Goal: Transaction & Acquisition: Purchase product/service

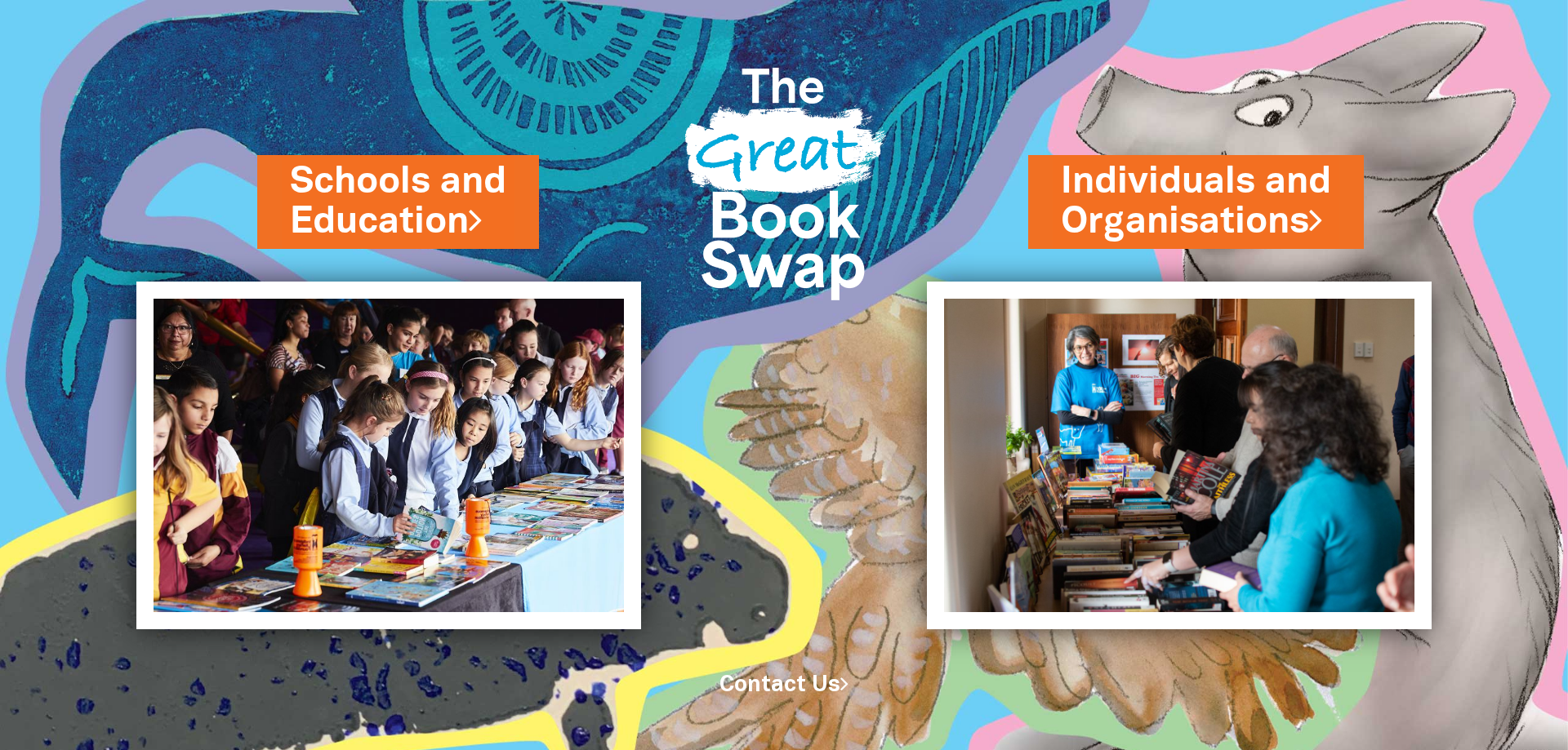
click at [814, 686] on link "Contact Us" at bounding box center [783, 685] width 129 height 20
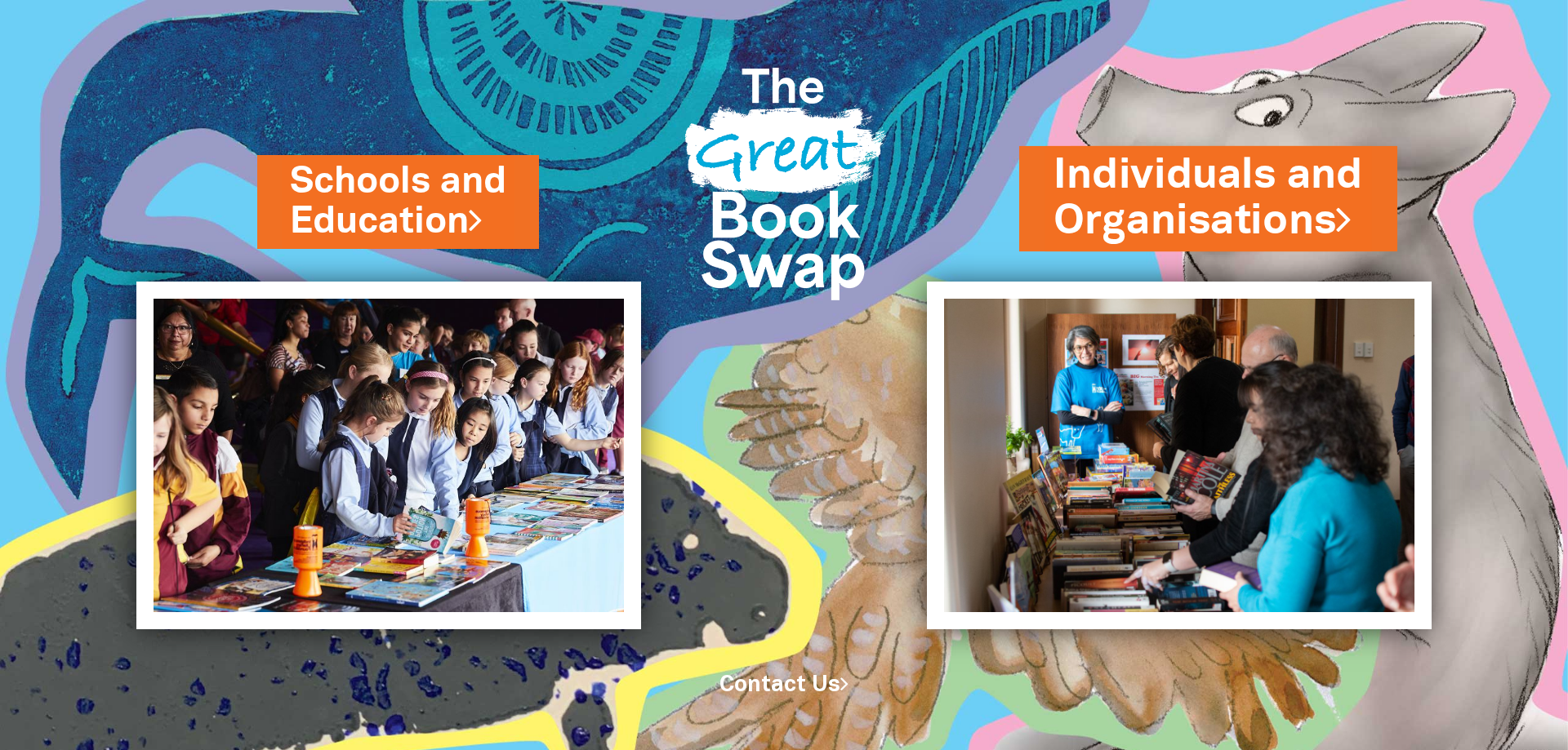
click at [1168, 207] on link "Individuals and Organisations" at bounding box center [1208, 198] width 309 height 102
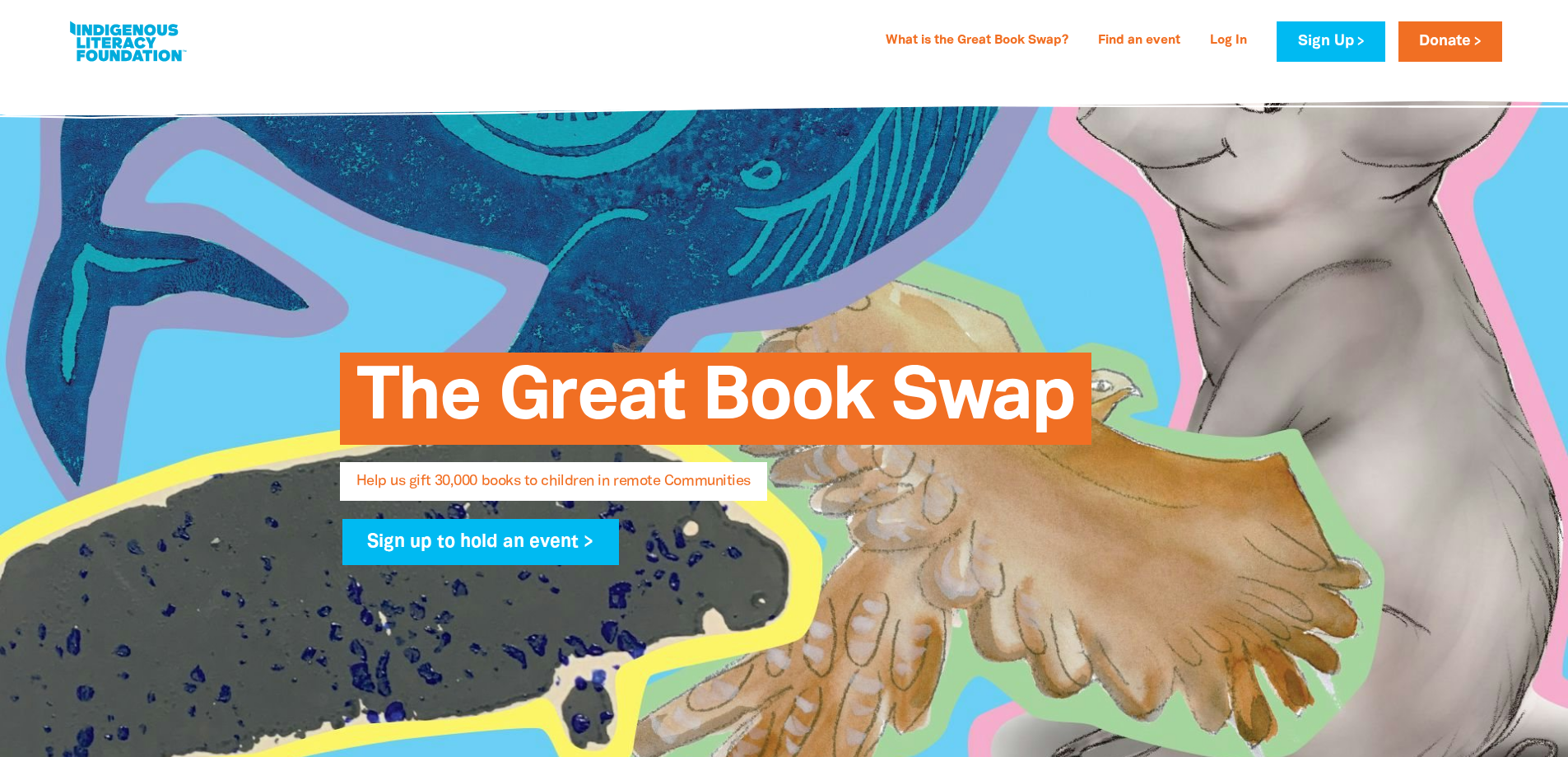
select select "AU"
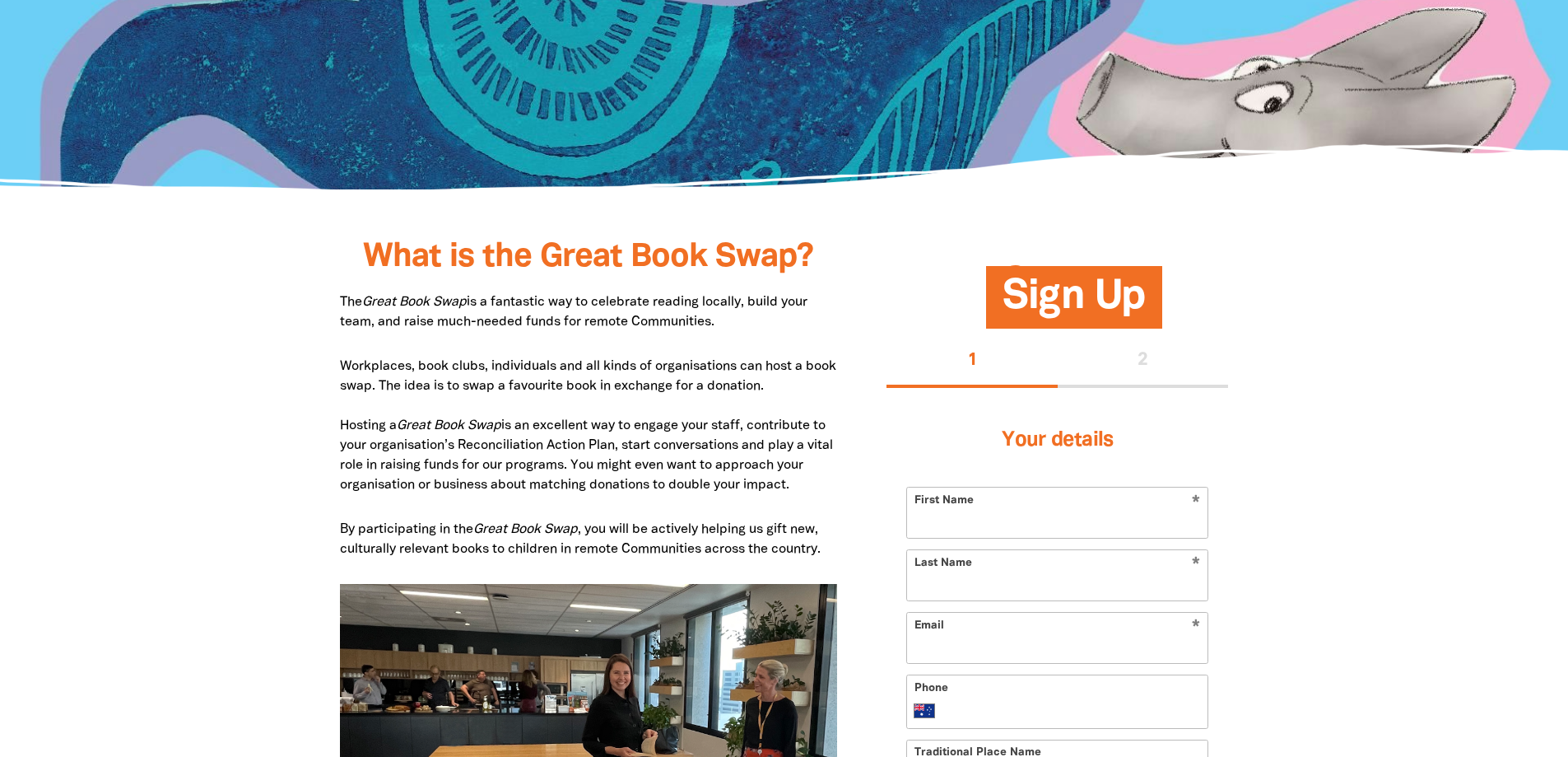
scroll to position [824, 0]
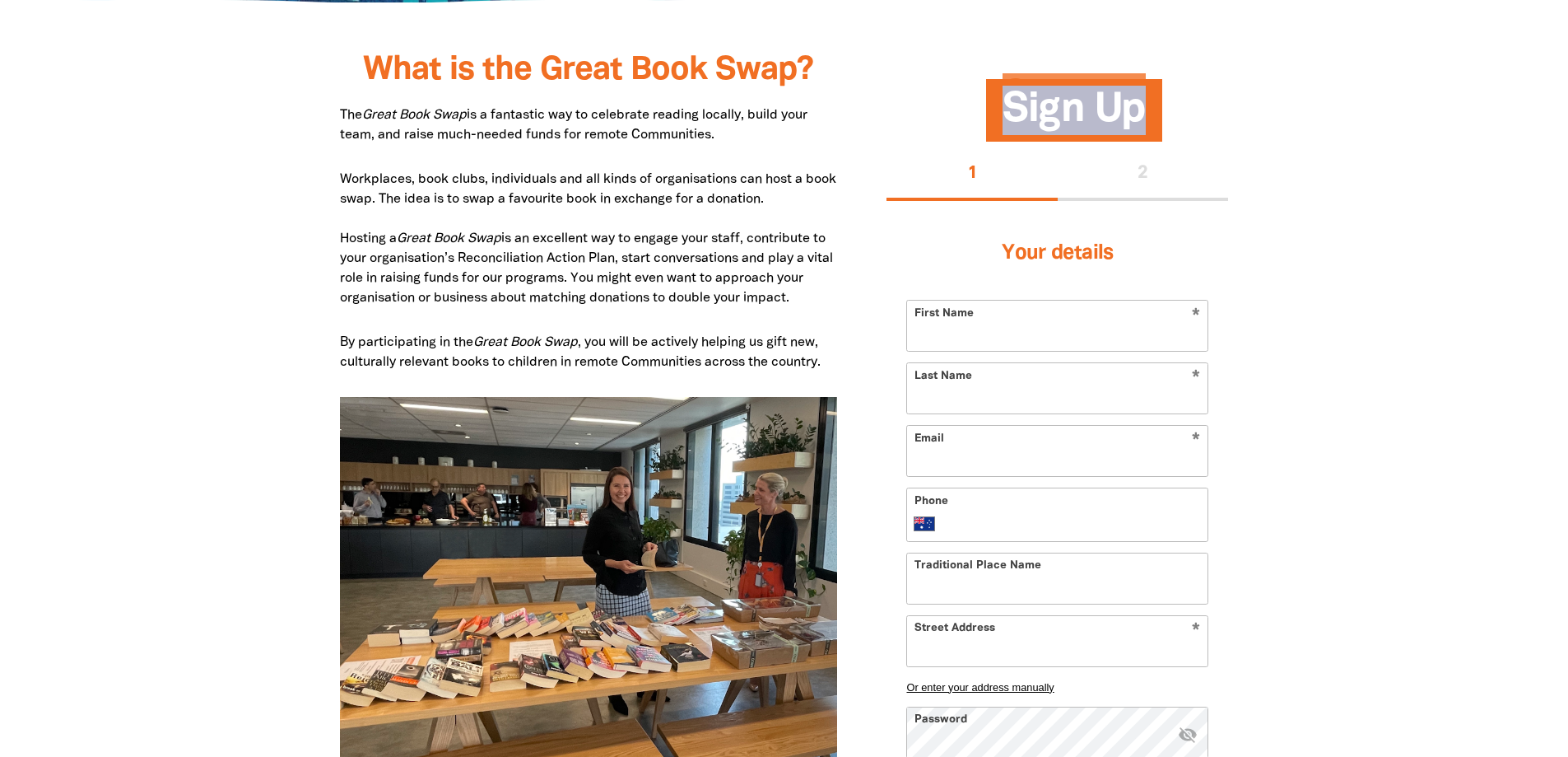
drag, startPoint x: 1009, startPoint y: 112, endPoint x: 1212, endPoint y: 114, distance: 203.0
click at [1212, 114] on h2 "Sign Up" at bounding box center [1074, 110] width 342 height 50
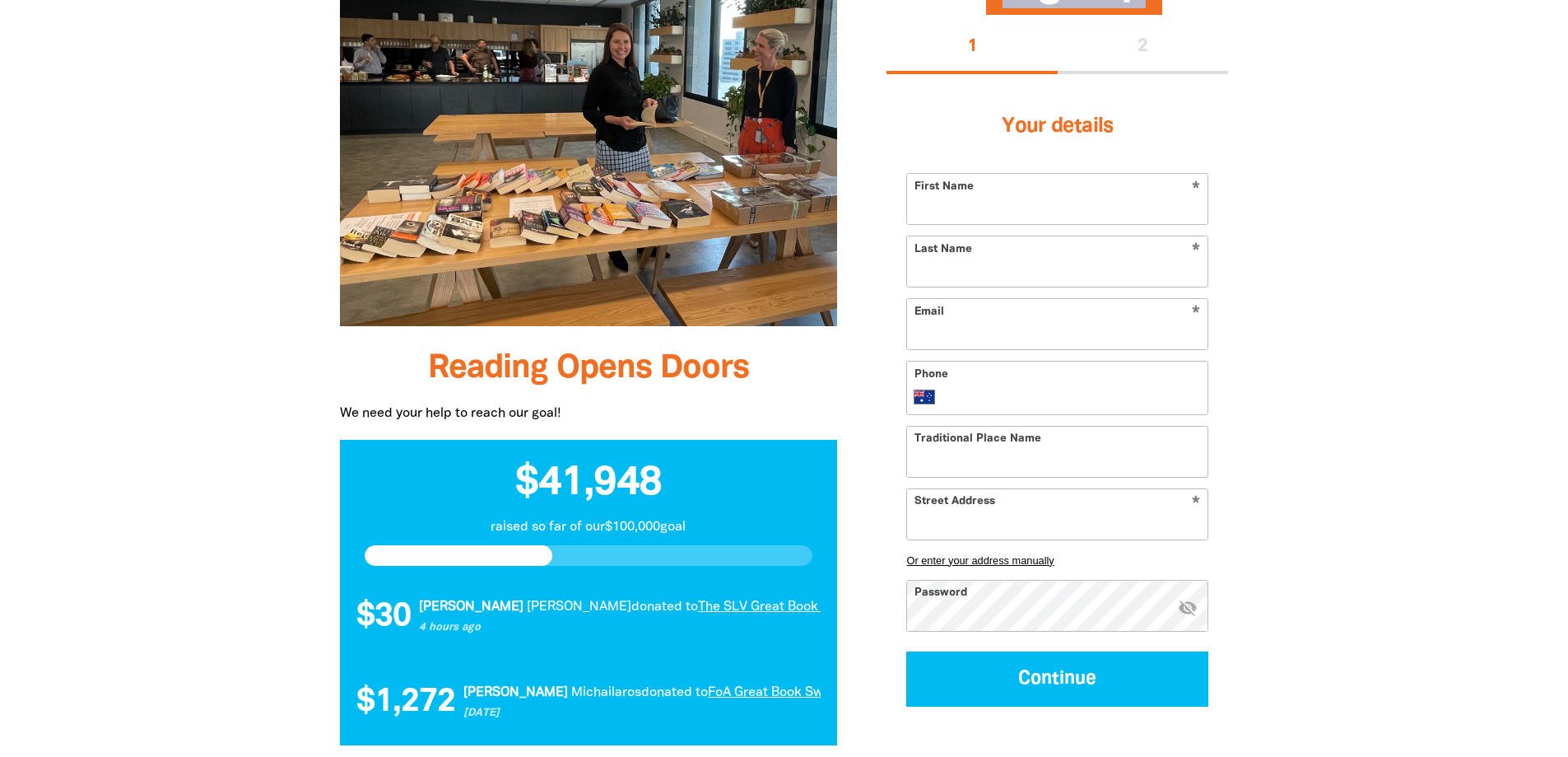
scroll to position [1400, 0]
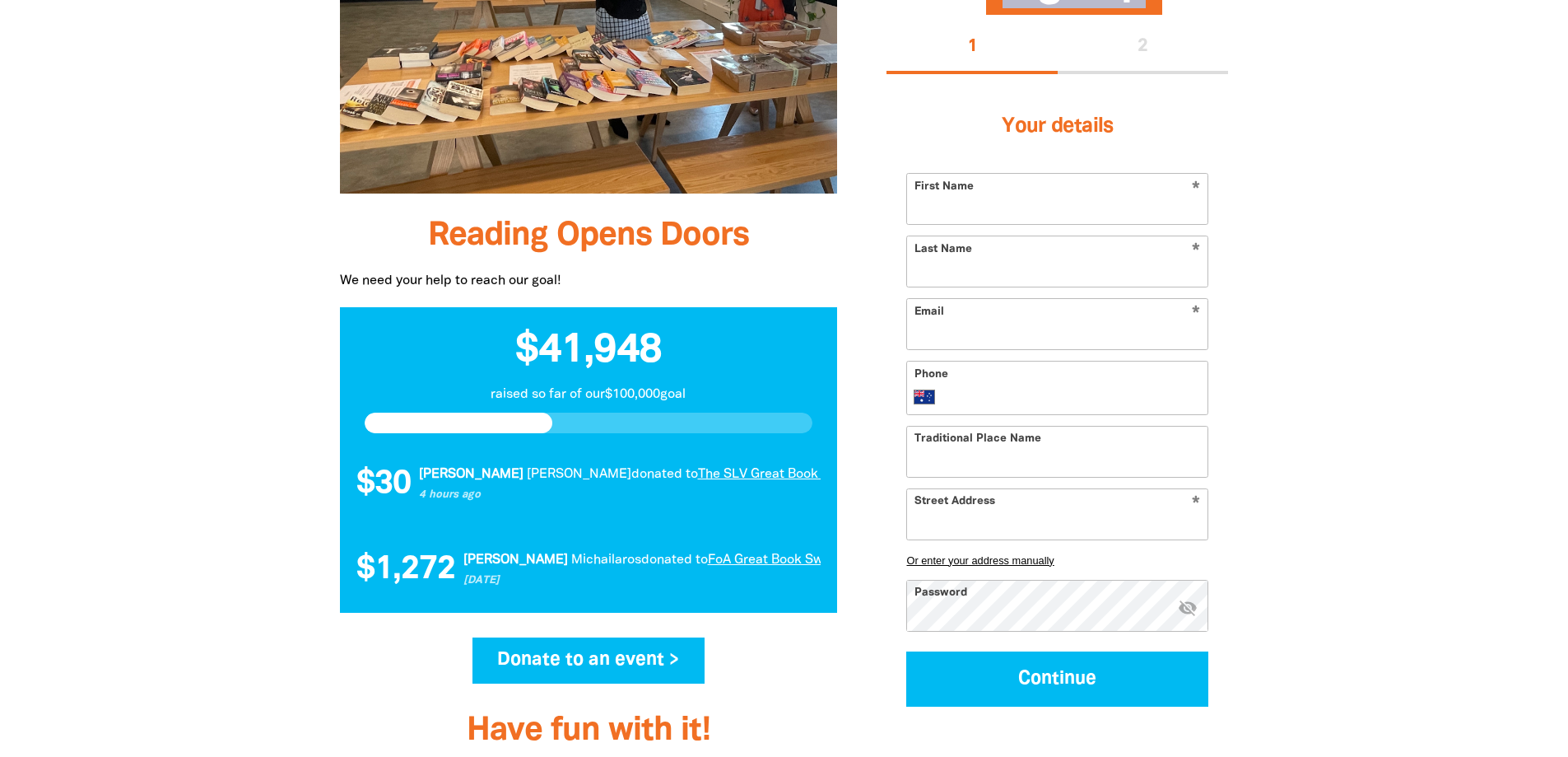
click at [592, 659] on link "Donate to an event >" at bounding box center [589, 660] width 233 height 46
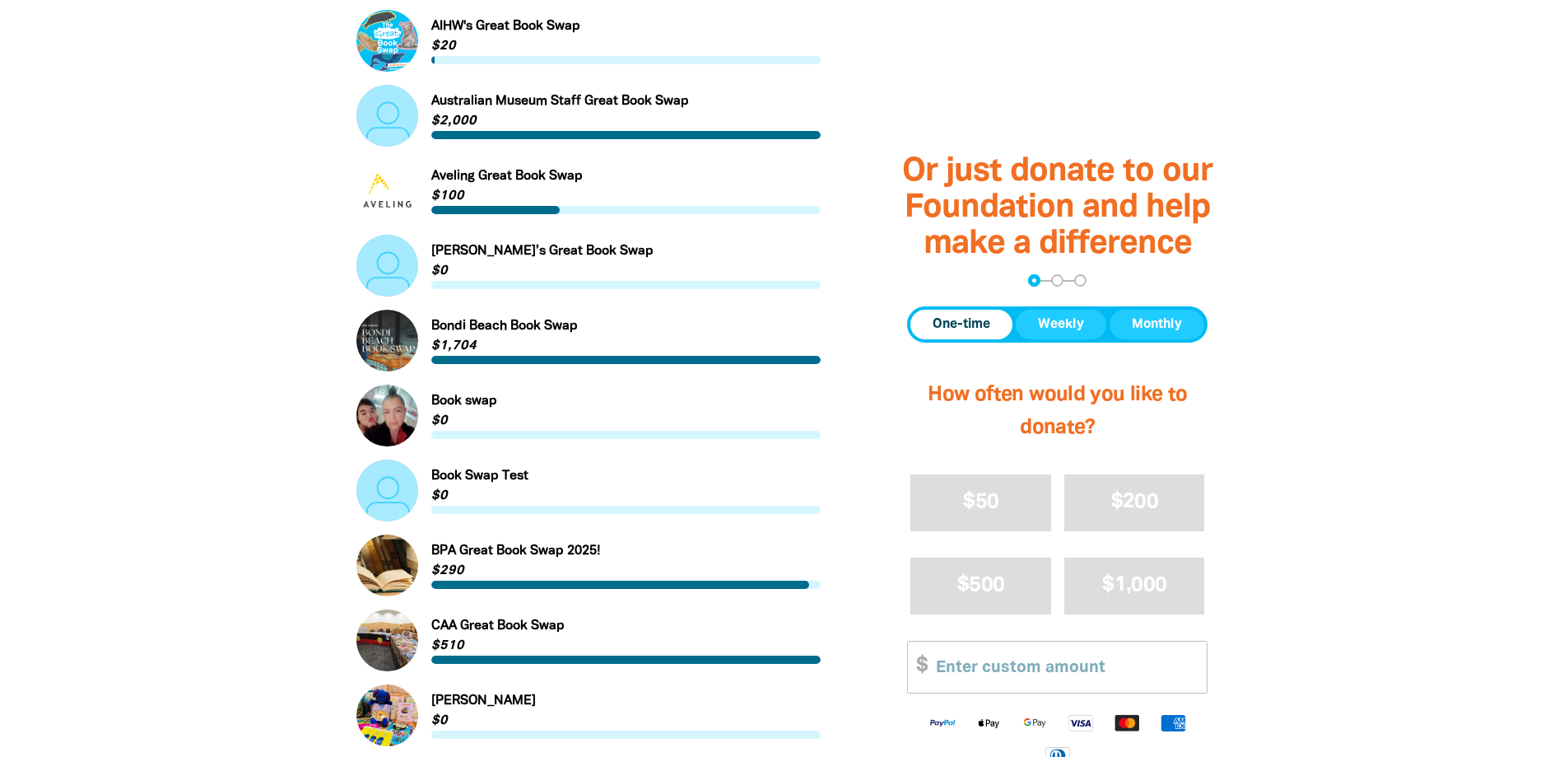
scroll to position [906, 0]
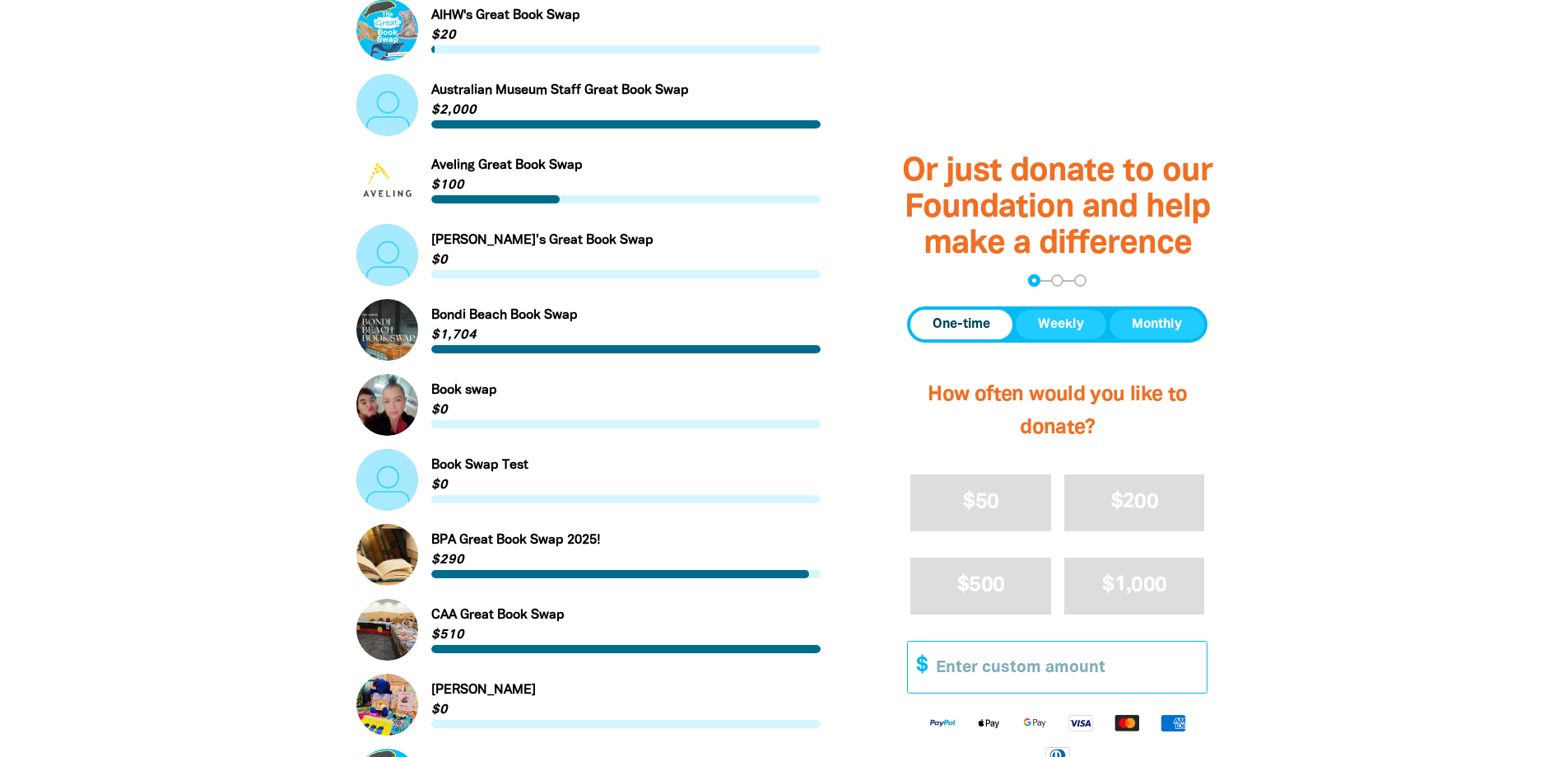
click at [1058, 678] on input "Other Amount" at bounding box center [1066, 666] width 283 height 50
click at [996, 512] on span "$50" at bounding box center [981, 502] width 36 height 19
select select "AU"
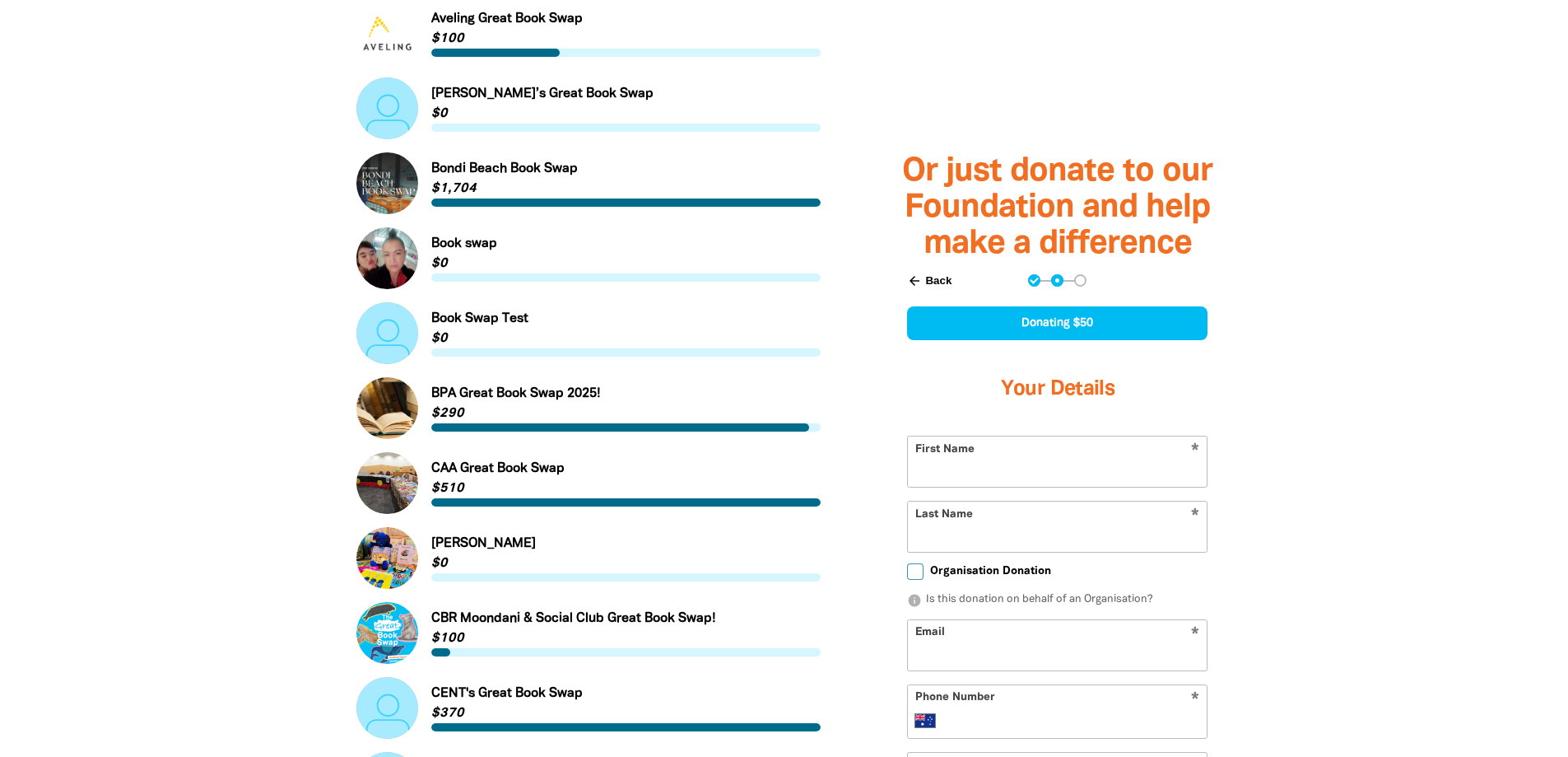
scroll to position [1300, 0]
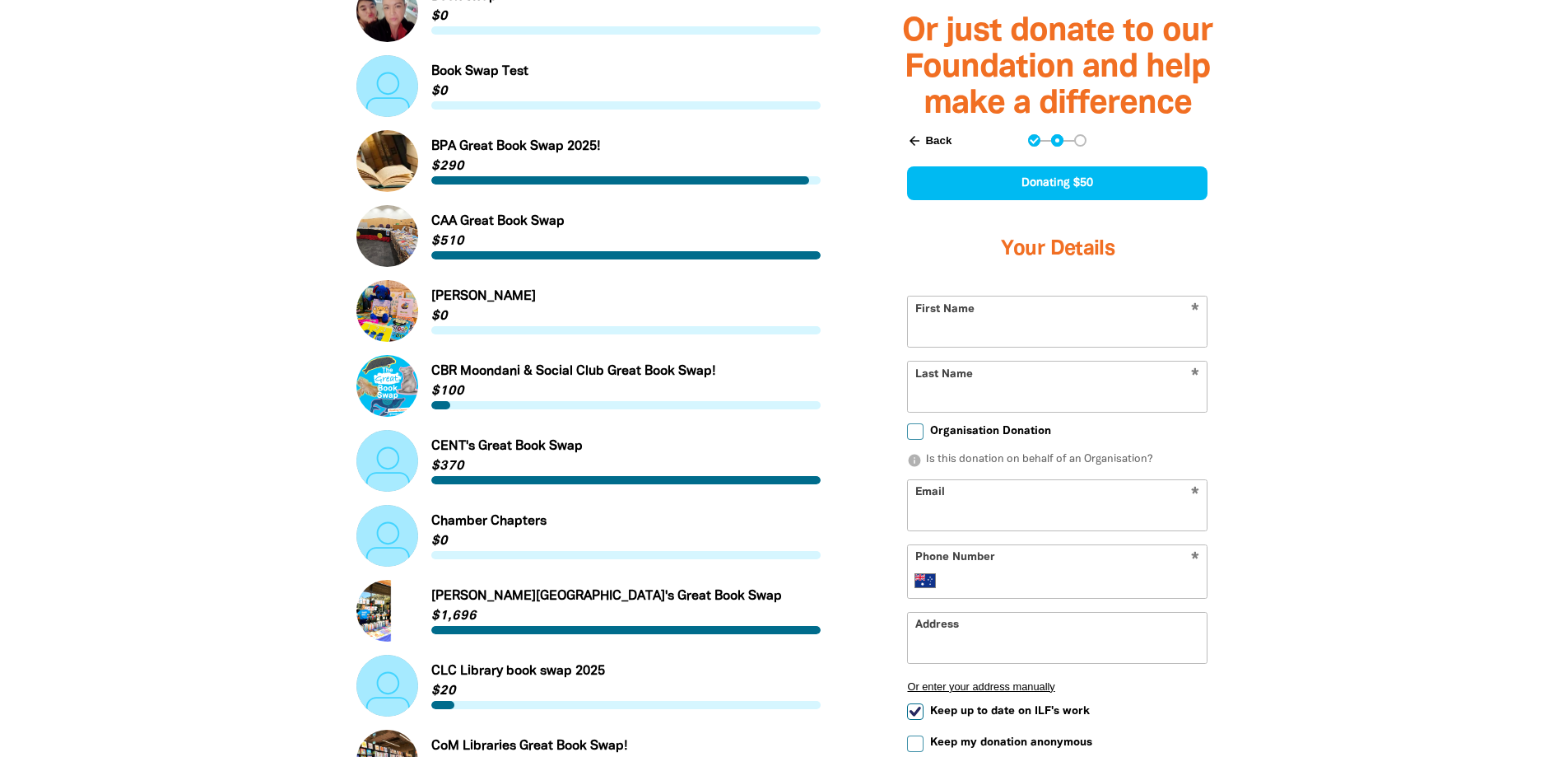
click at [1015, 324] on input "First Name" at bounding box center [1057, 321] width 299 height 50
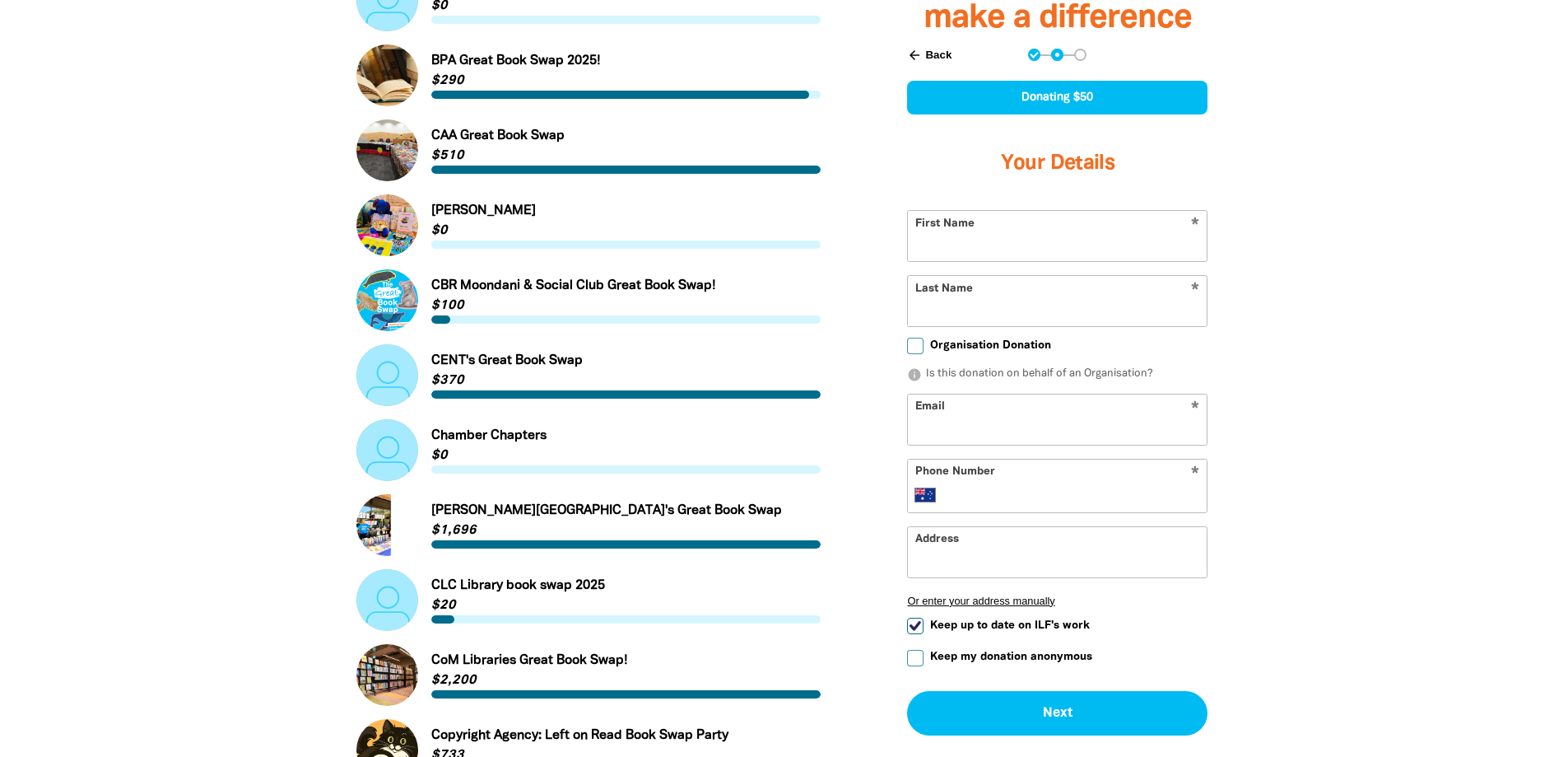
scroll to position [1464, 0]
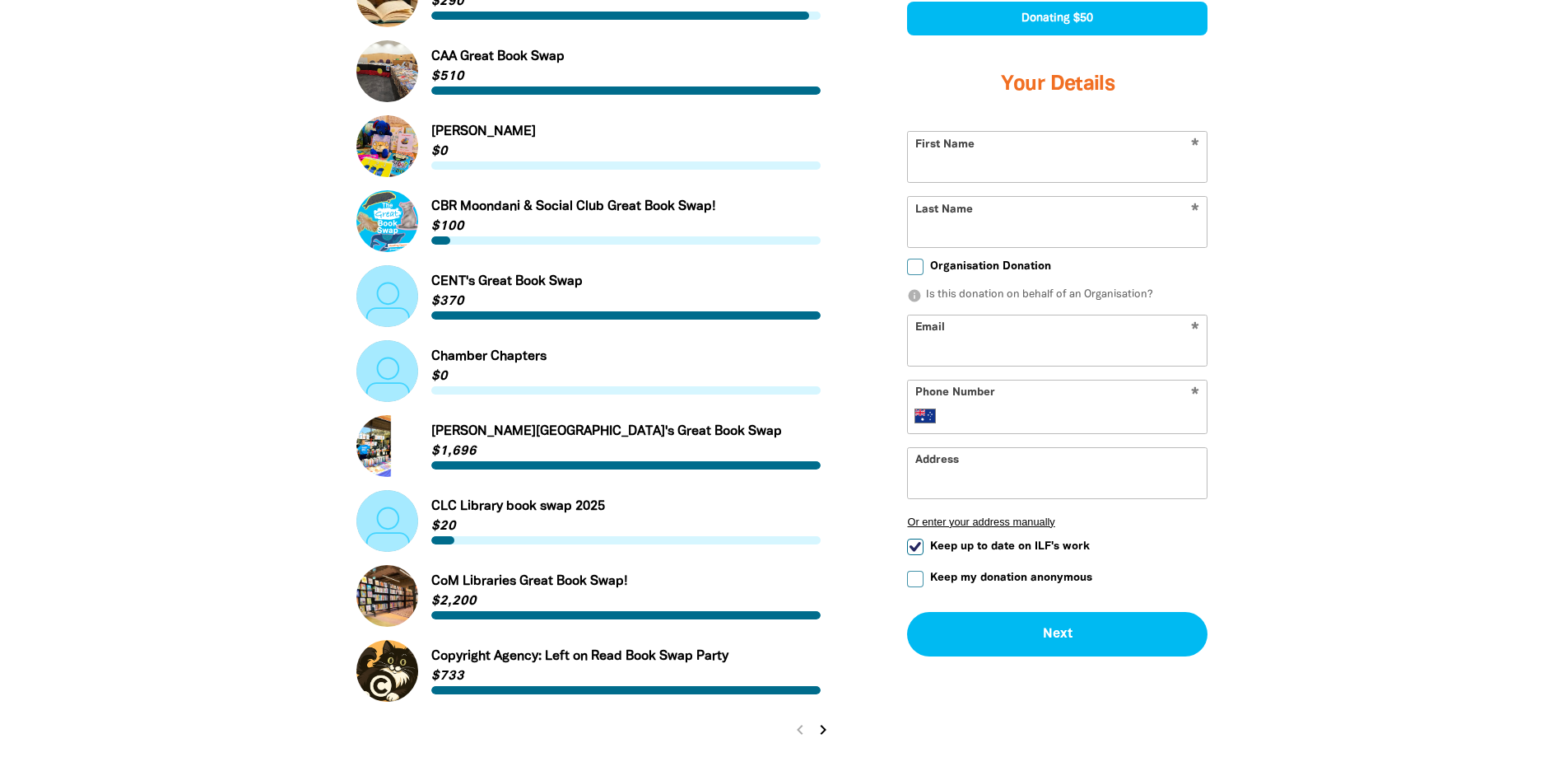
click at [991, 163] on input "First Name" at bounding box center [1057, 156] width 299 height 50
type input "[PERSON_NAME]"
click at [1000, 351] on input "Email" at bounding box center [1057, 339] width 299 height 50
type input "[EMAIL_ADDRESS][DOMAIN_NAME]"
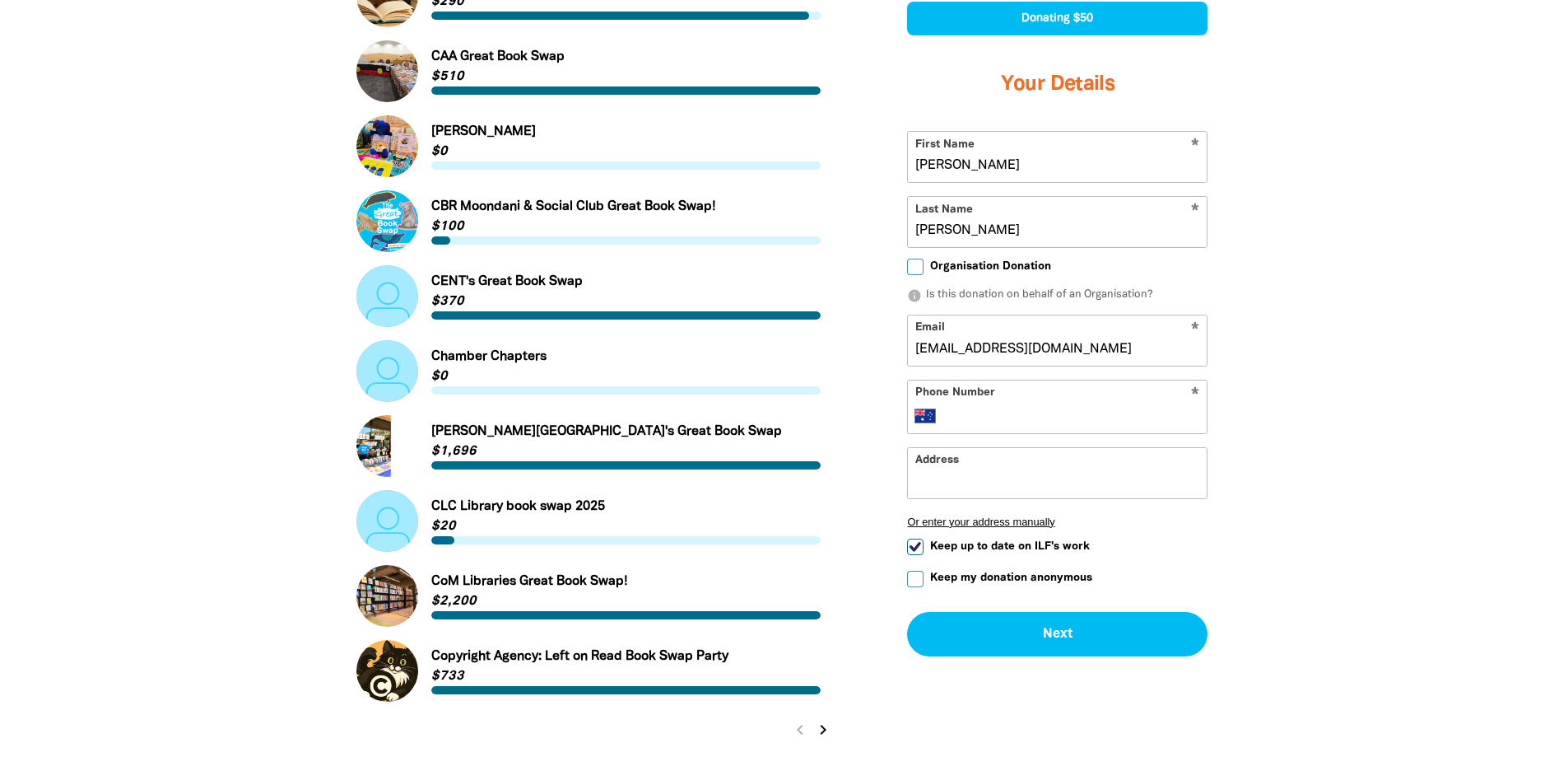
click at [1012, 419] on input "Phone Number" at bounding box center [1074, 414] width 252 height 20
type input "7"
type input "400123123"
click at [1005, 475] on input "Address" at bounding box center [1057, 471] width 299 height 50
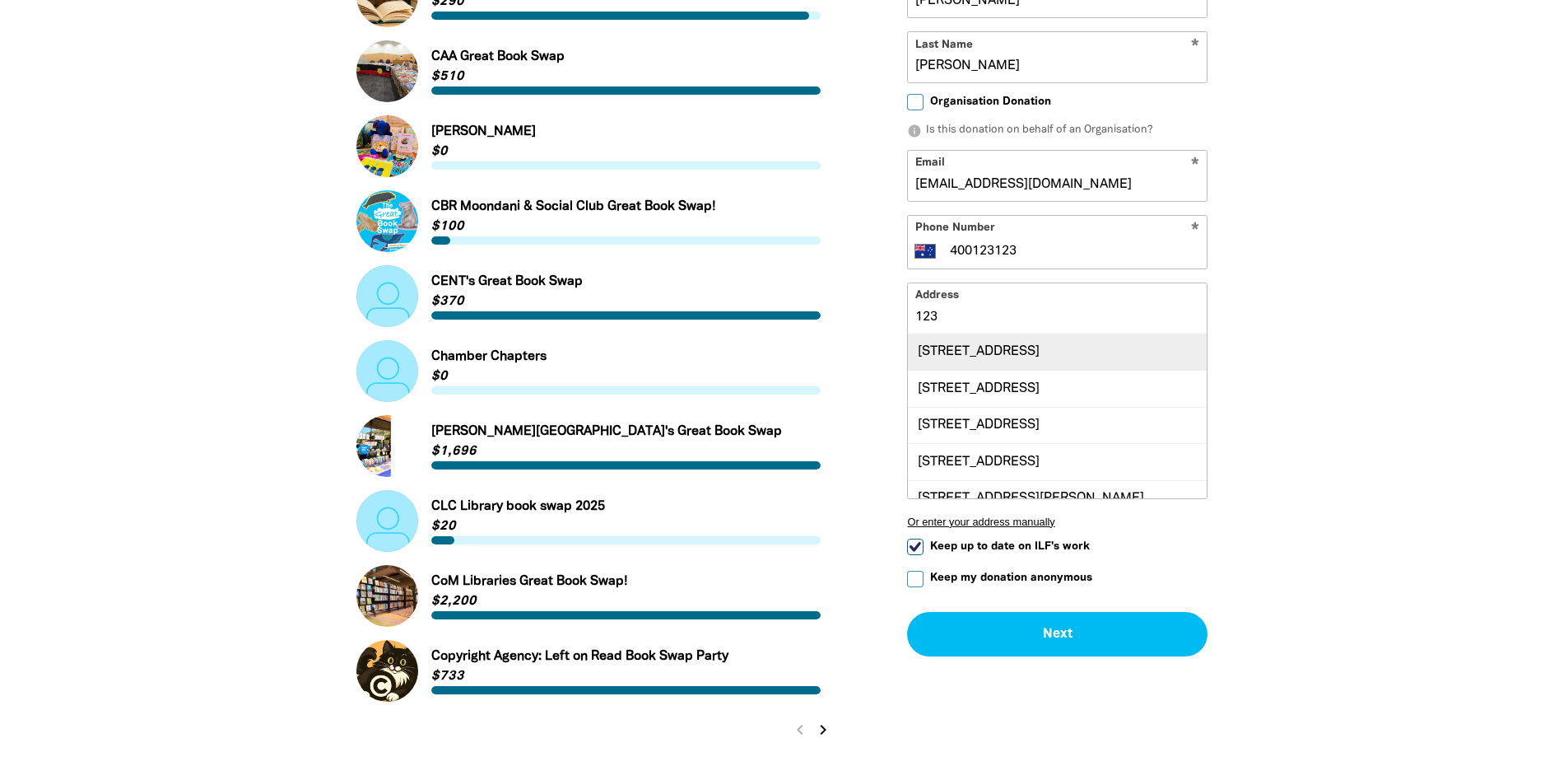
click at [1022, 363] on div "[STREET_ADDRESS]" at bounding box center [1057, 351] width 299 height 36
type input "[STREET_ADDRESS]"
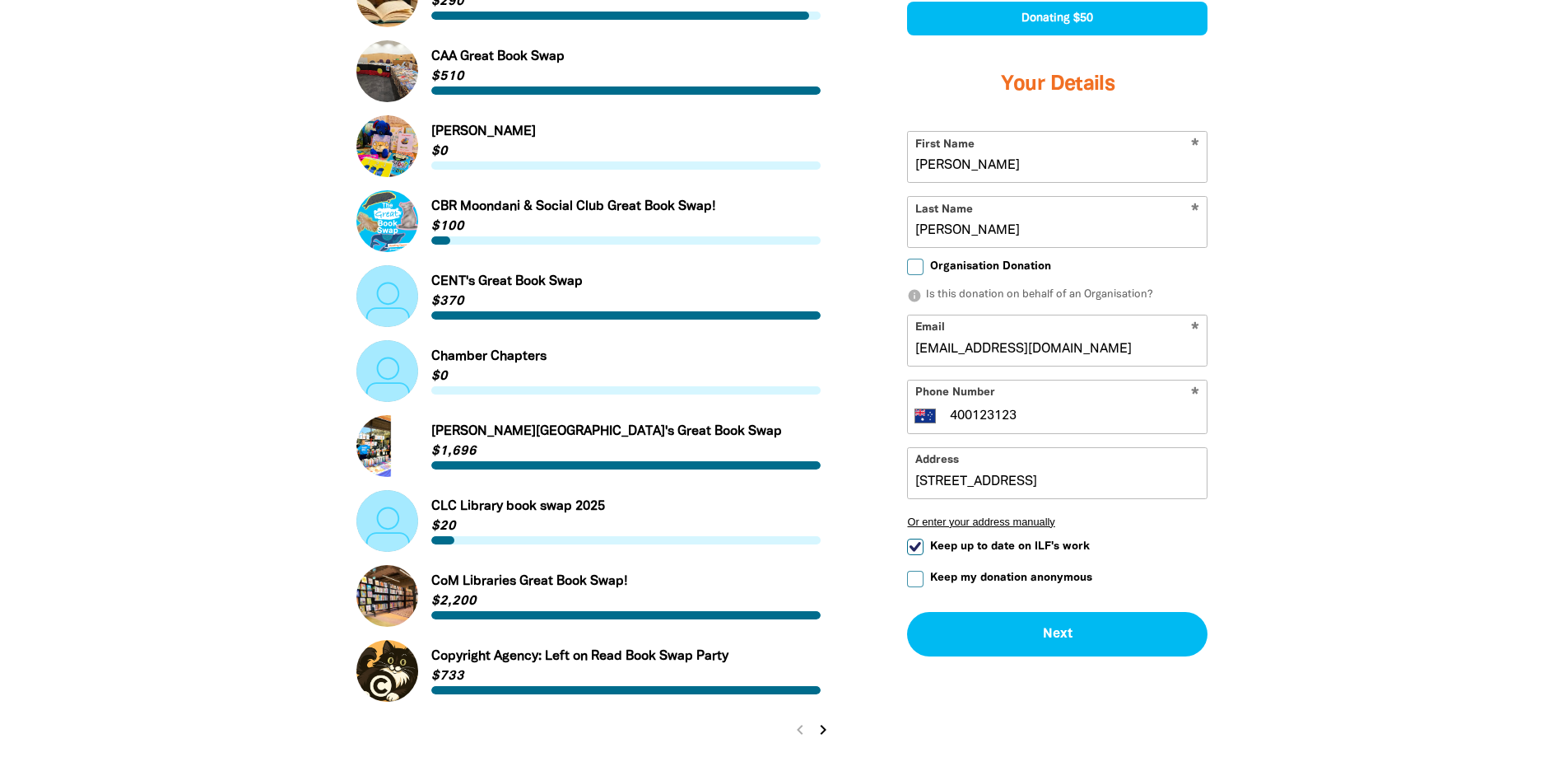
click at [917, 546] on input "Keep up to date on ILF's work" at bounding box center [915, 547] width 17 height 17
checkbox input "false"
click at [918, 583] on input "Keep my donation anonymous" at bounding box center [915, 579] width 17 height 17
click at [1076, 638] on button "Next chevron_right" at bounding box center [1057, 633] width 300 height 44
checkbox input "false"
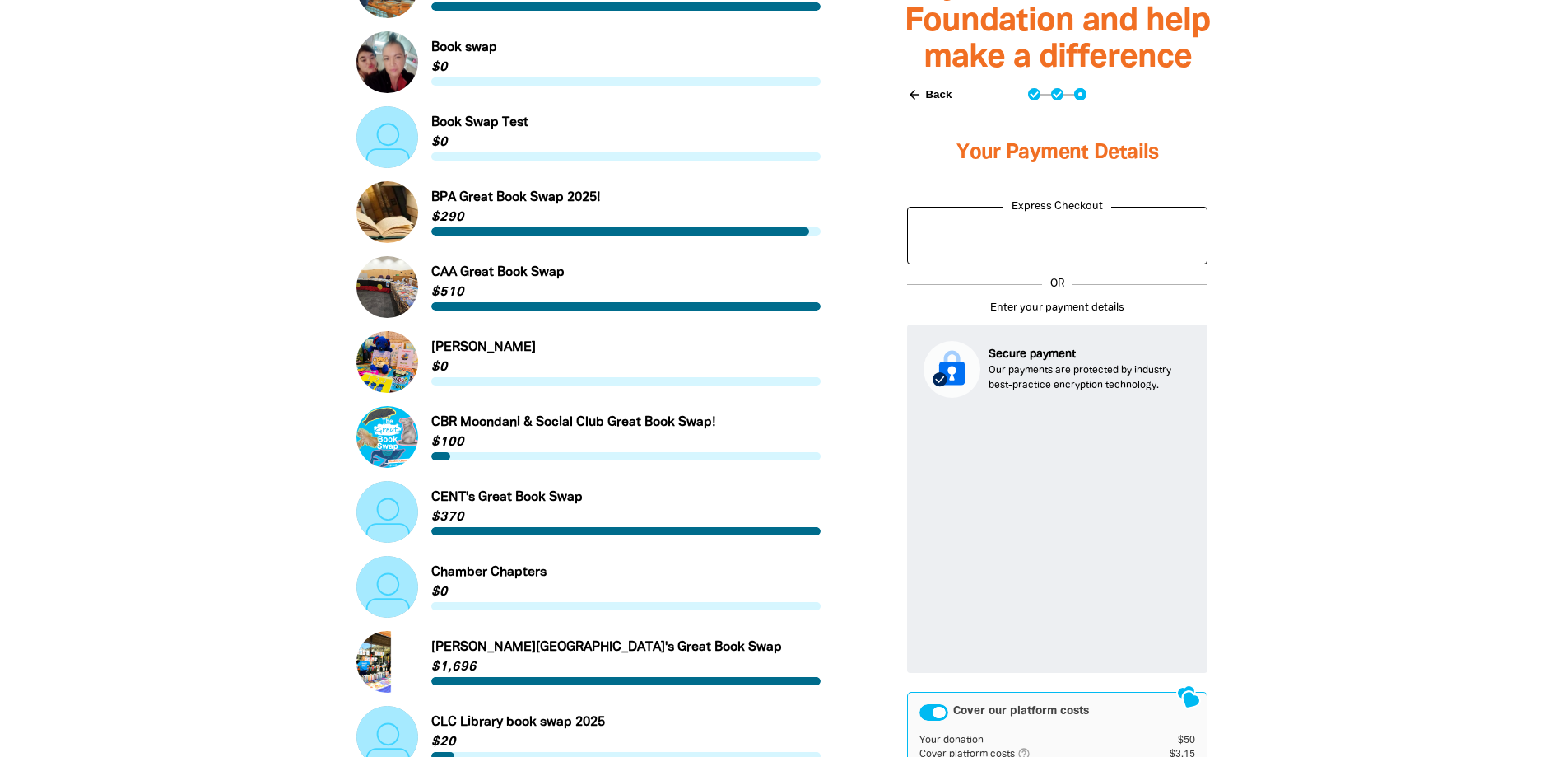
scroll to position [1238, 0]
